Goal: Information Seeking & Learning: Learn about a topic

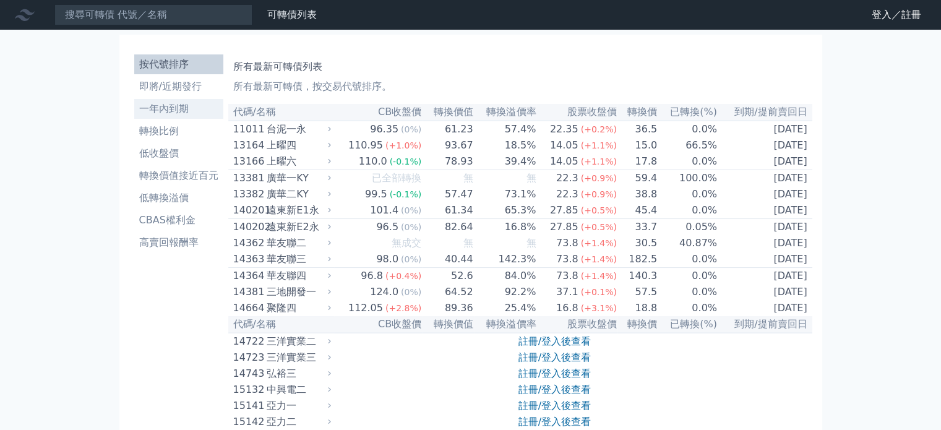
click at [158, 99] on link "一年內到期" at bounding box center [178, 109] width 89 height 20
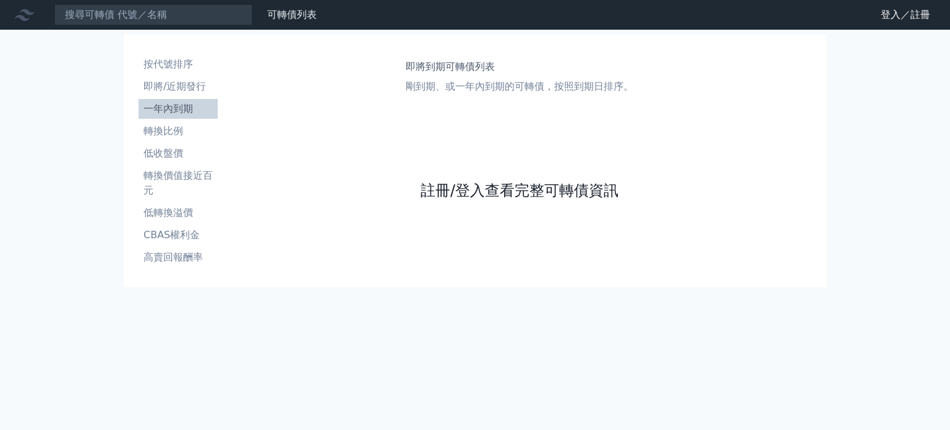
click at [470, 195] on link "註冊/登入查看完整可轉債資訊" at bounding box center [520, 191] width 198 height 20
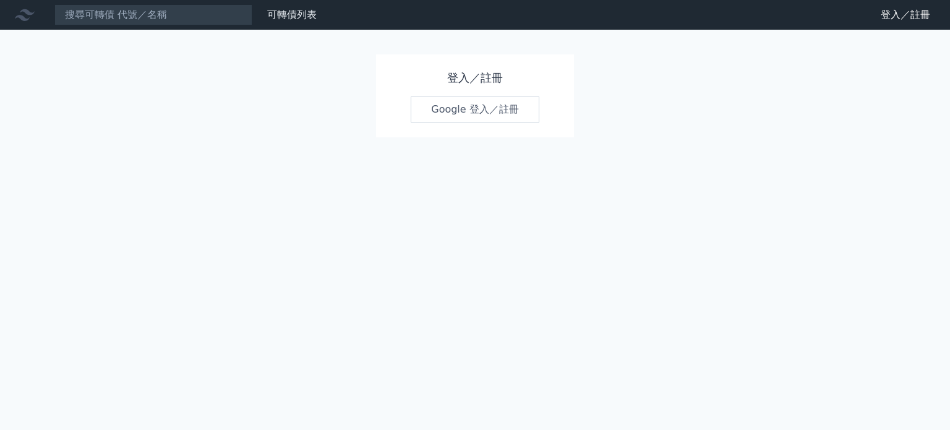
click at [452, 110] on link "Google 登入／註冊" at bounding box center [475, 110] width 129 height 26
click at [463, 113] on link "Google 登入／註冊" at bounding box center [475, 110] width 129 height 26
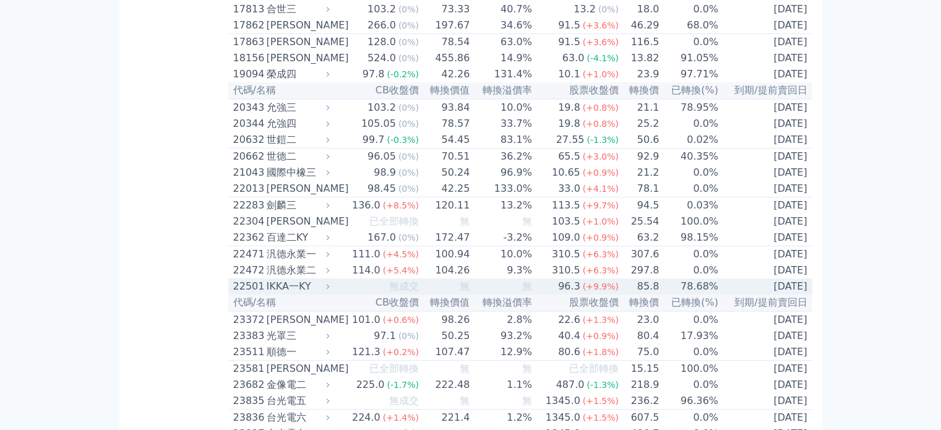
scroll to position [680, 0]
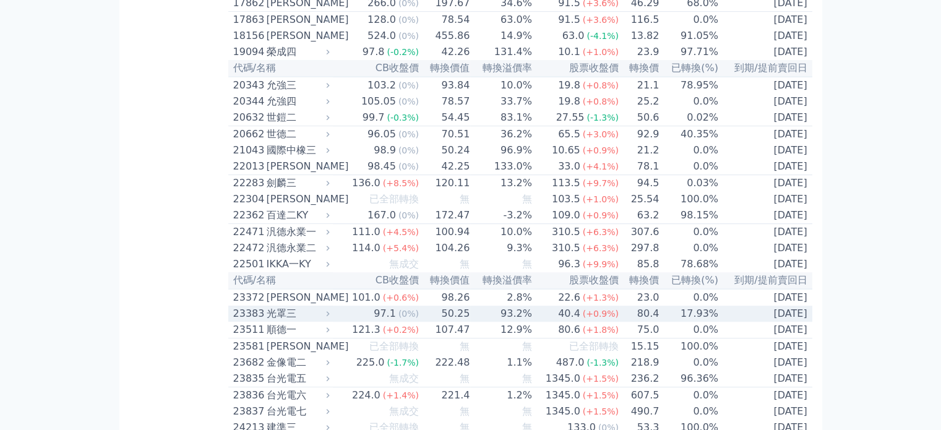
click at [695, 322] on td "17.93%" at bounding box center [688, 314] width 59 height 16
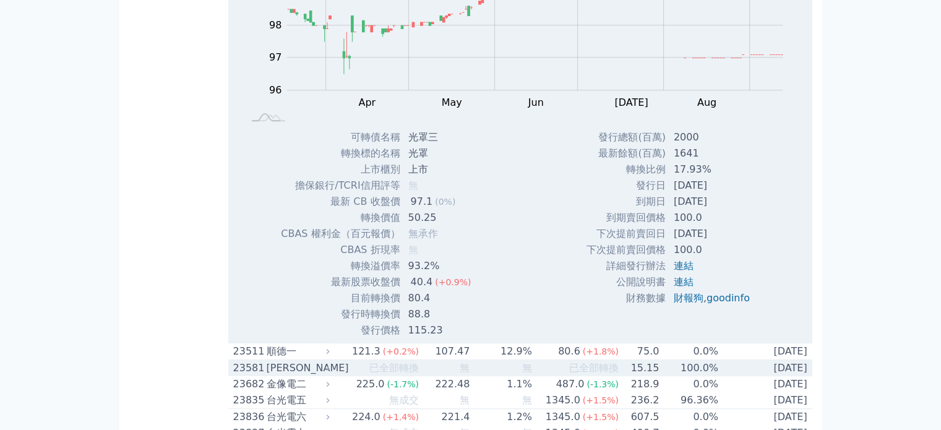
scroll to position [990, 0]
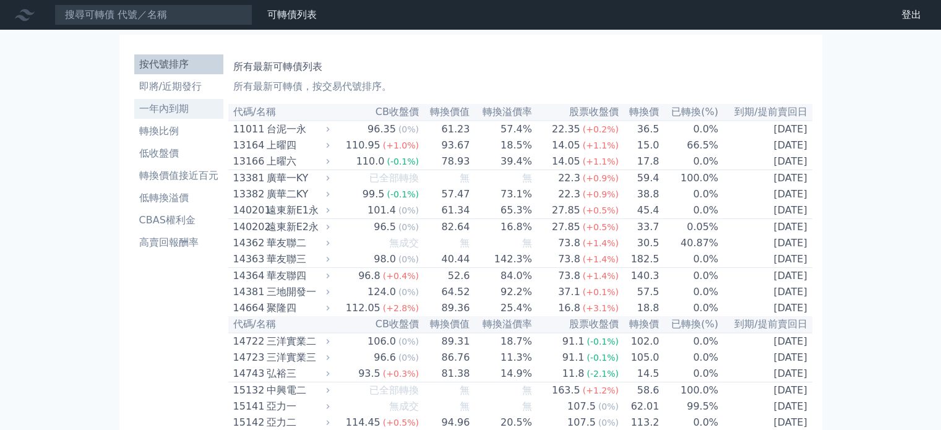
click at [170, 111] on li "一年內到期" at bounding box center [178, 108] width 89 height 15
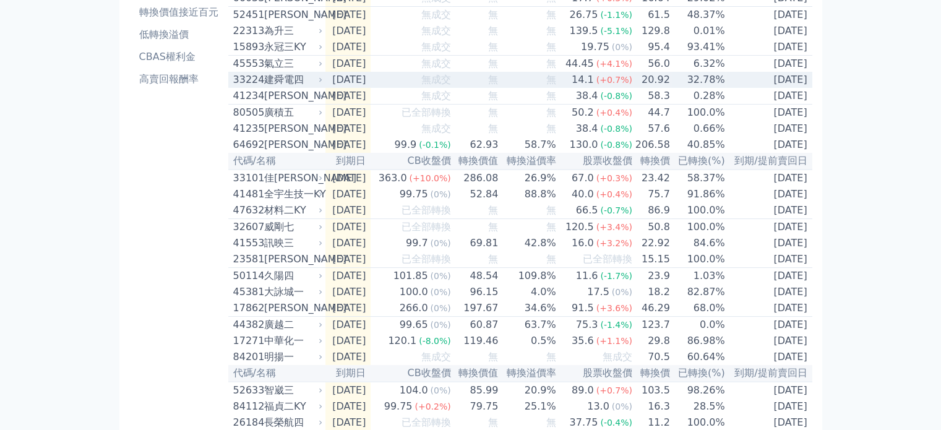
scroll to position [186, 0]
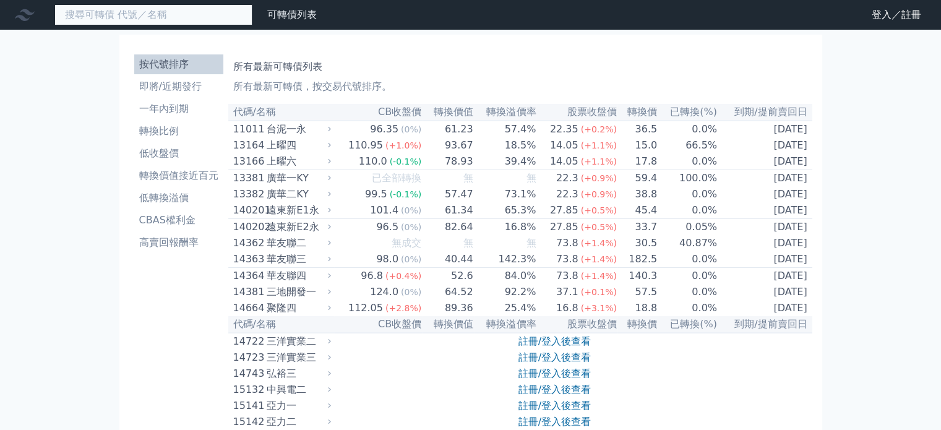
click at [182, 18] on input at bounding box center [153, 14] width 198 height 21
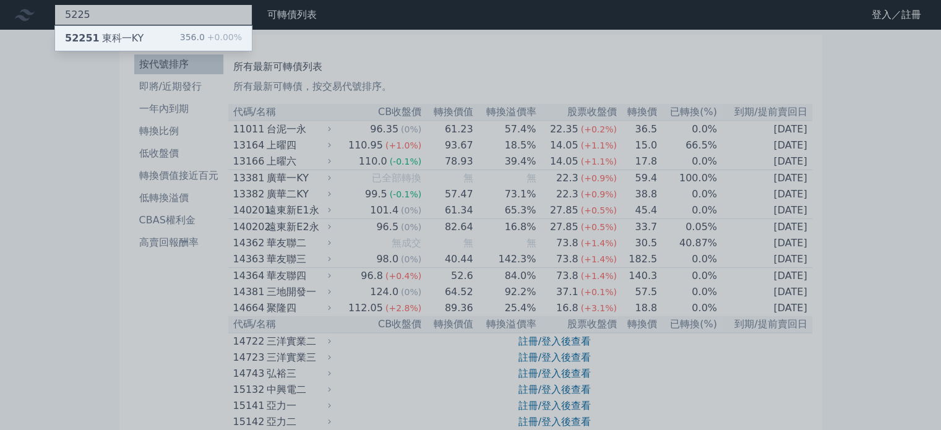
type input "5225"
click at [117, 33] on div "52251 東科一KY" at bounding box center [104, 38] width 79 height 15
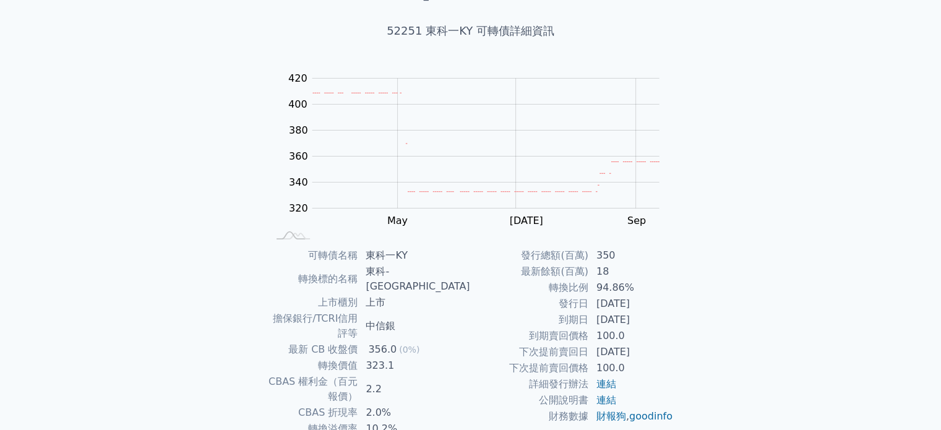
scroll to position [124, 0]
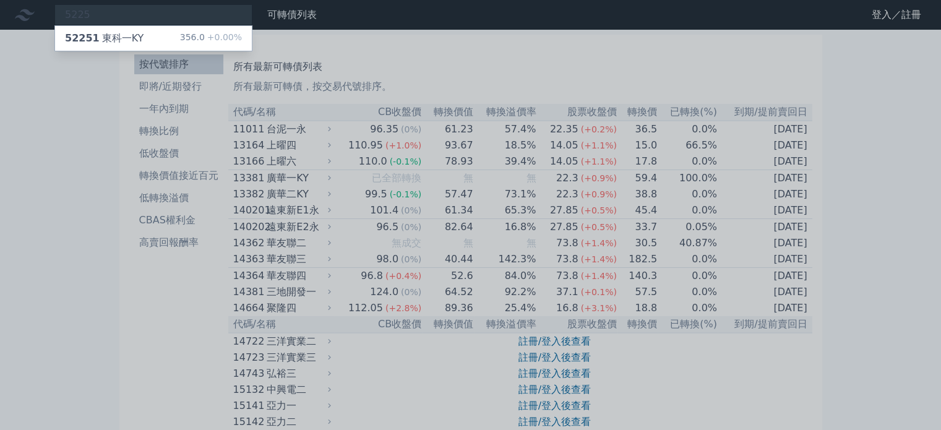
click at [129, 13] on div at bounding box center [470, 215] width 941 height 430
click at [129, 13] on div "5225 52251 東科一KY 356.0 +0.00%" at bounding box center [153, 14] width 198 height 21
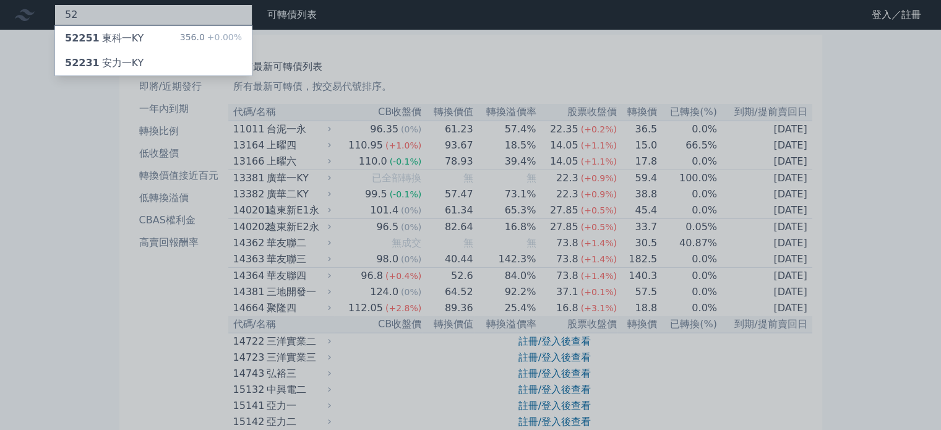
type input "5"
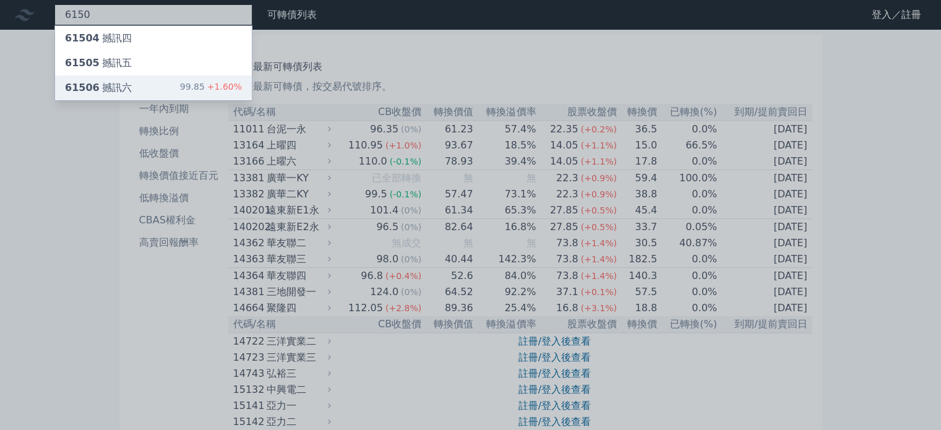
type input "6150"
click at [115, 81] on div "61506 撼訊六" at bounding box center [98, 87] width 67 height 15
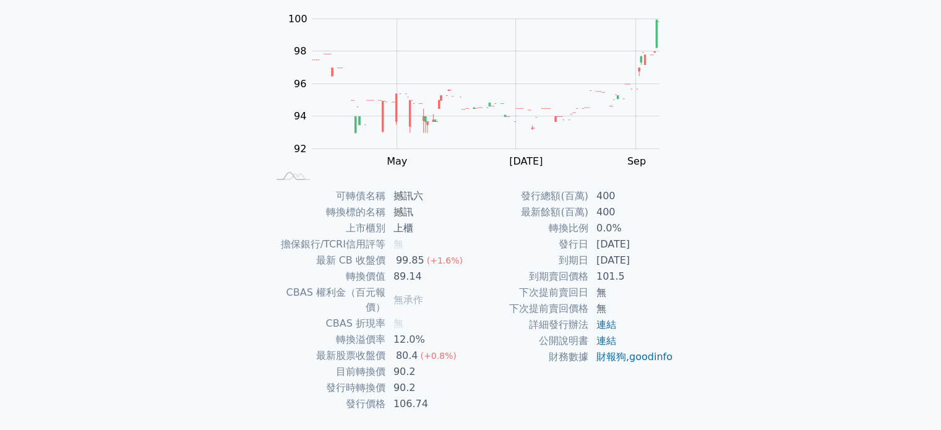
scroll to position [143, 0]
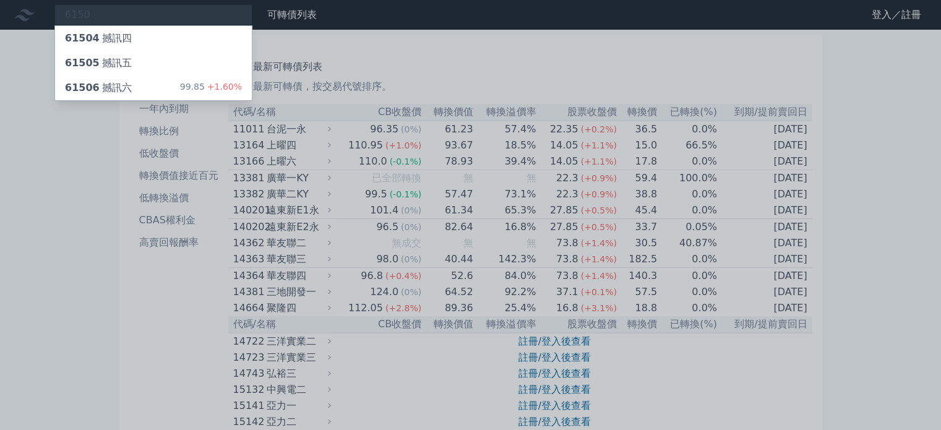
click at [109, 14] on div at bounding box center [470, 215] width 941 height 430
click at [109, 14] on div "6150 61504 撼訊四 61505 撼訊五 61506 撼訊六 99.85 +1.60%" at bounding box center [153, 14] width 198 height 21
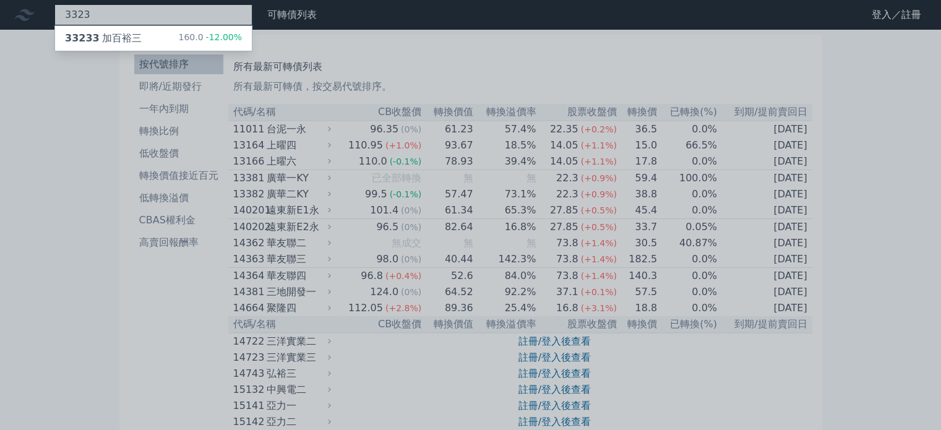
type input "3323"
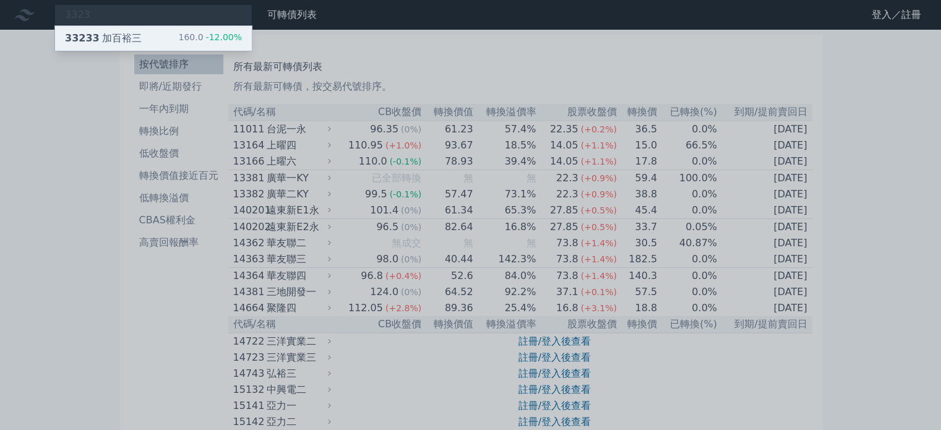
click at [85, 35] on span "33233" at bounding box center [82, 38] width 35 height 12
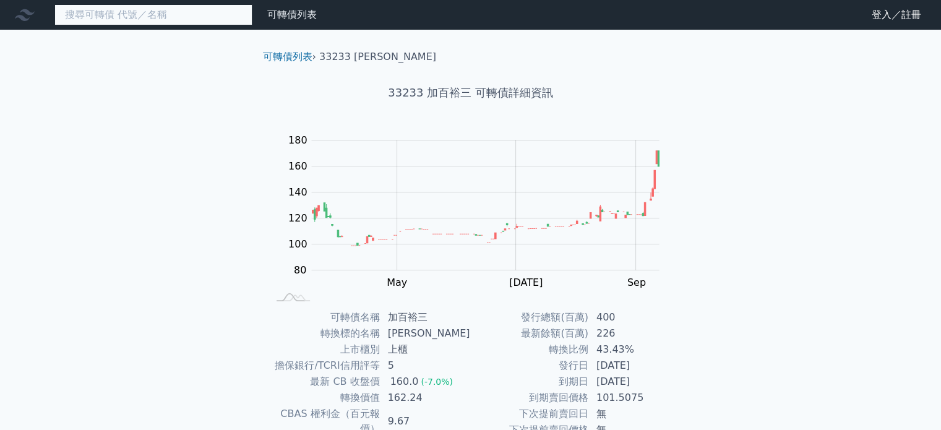
click at [153, 12] on input at bounding box center [153, 14] width 198 height 21
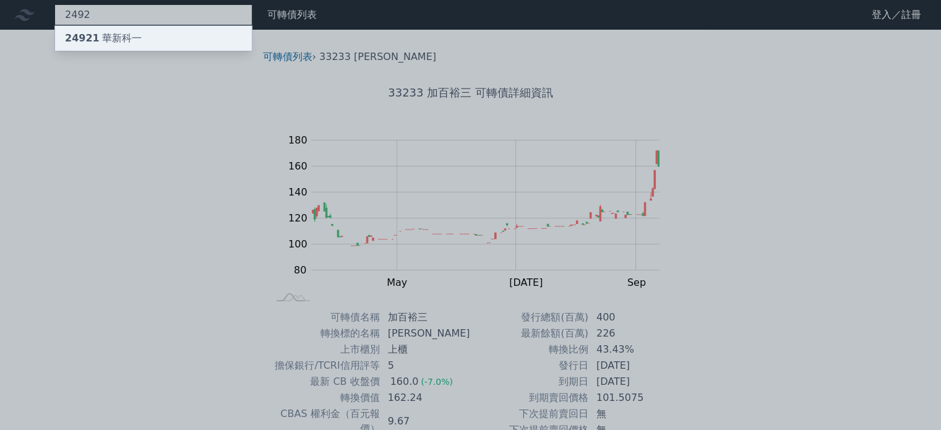
type input "2492"
click at [122, 36] on div "24921 華新科一" at bounding box center [103, 38] width 77 height 15
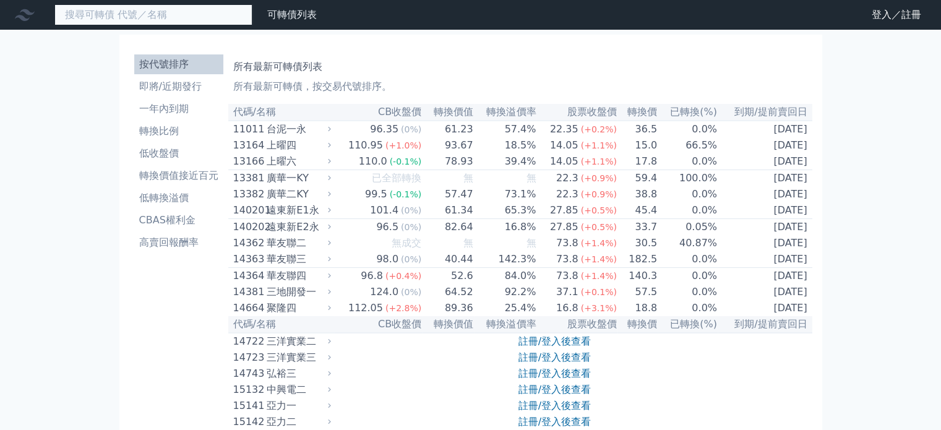
click at [178, 22] on input at bounding box center [153, 14] width 198 height 21
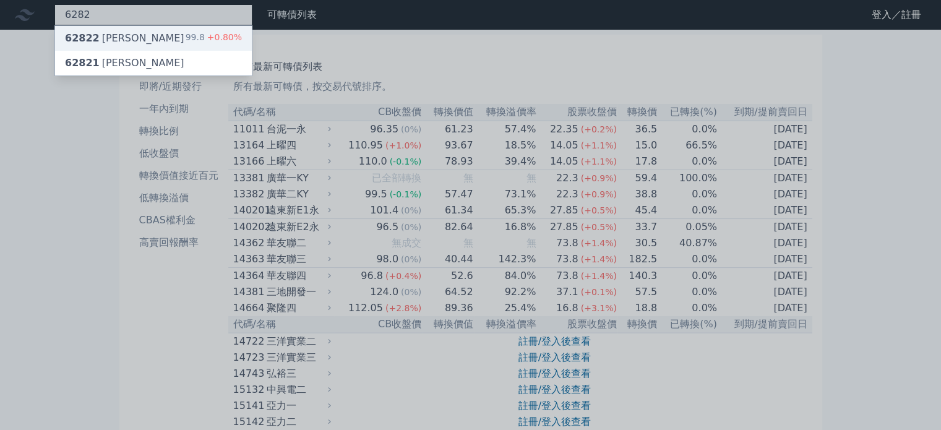
type input "6282"
click at [146, 36] on div "62822 [PERSON_NAME] 99.8 +0.80%" at bounding box center [153, 38] width 197 height 25
